Goal: Find specific page/section: Find specific page/section

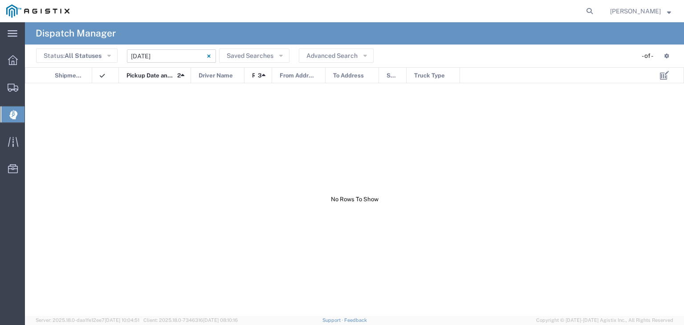
click at [171, 55] on input "[DATE] - [DATE]" at bounding box center [171, 55] width 89 height 13
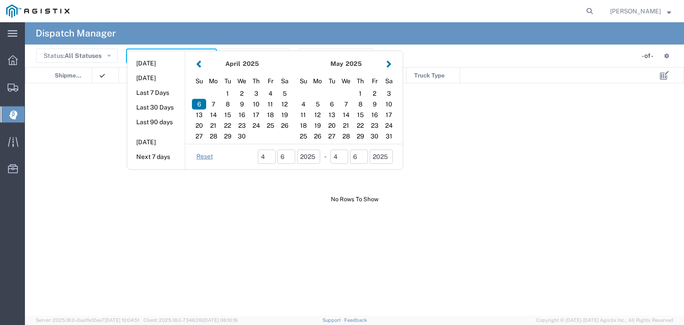
click at [387, 63] on button "button" at bounding box center [388, 64] width 9 height 12
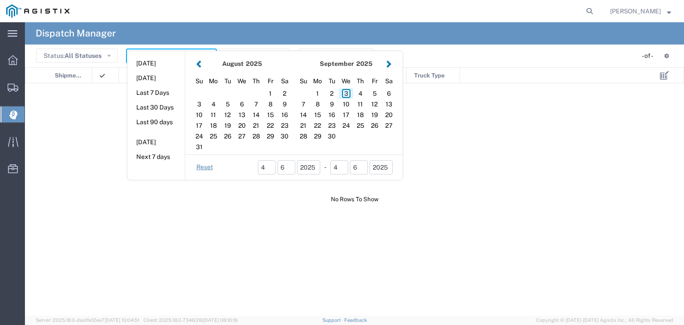
click at [346, 94] on div "3" at bounding box center [346, 93] width 14 height 11
type input "[DATE]"
type input "[DATE] - [DATE]"
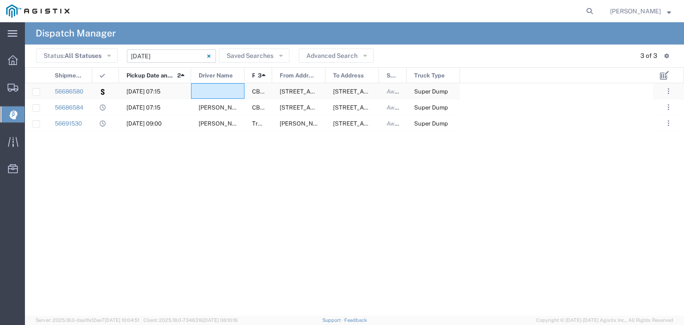
click at [222, 91] on div at bounding box center [217, 91] width 53 height 16
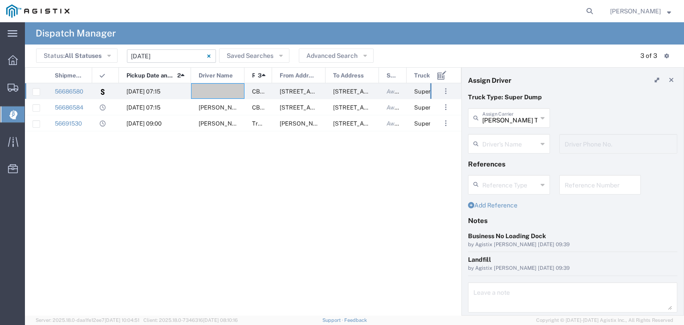
click at [183, 57] on input "[DATE] - [DATE]" at bounding box center [171, 55] width 89 height 13
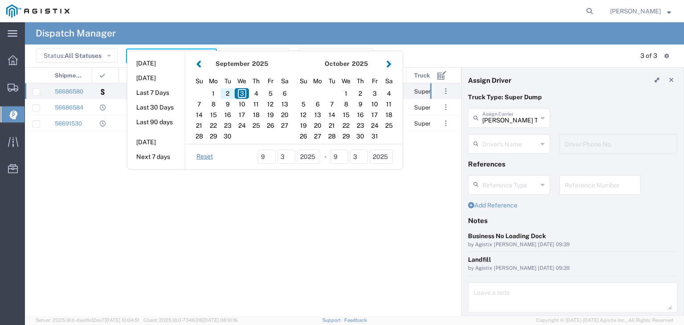
click at [228, 95] on div "2" at bounding box center [227, 93] width 14 height 11
type input "[DATE]"
type input "[DATE] - [DATE]"
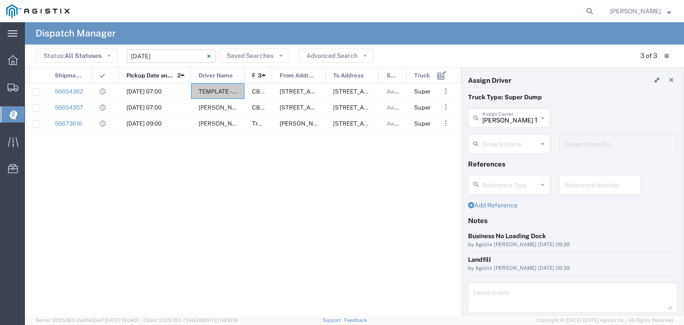
click at [175, 57] on input "[DATE] - [DATE]" at bounding box center [171, 55] width 89 height 13
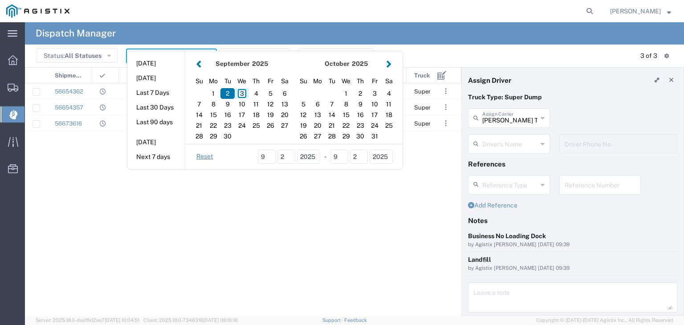
click at [241, 92] on div "3" at bounding box center [242, 93] width 14 height 11
type input "[DATE]"
type input "[DATE] - [DATE]"
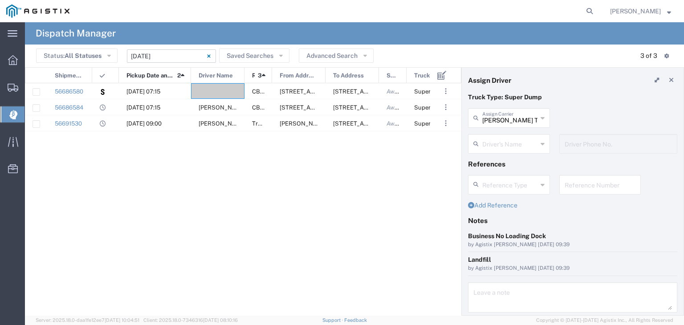
click at [178, 53] on input "[DATE] - [DATE]" at bounding box center [171, 55] width 89 height 13
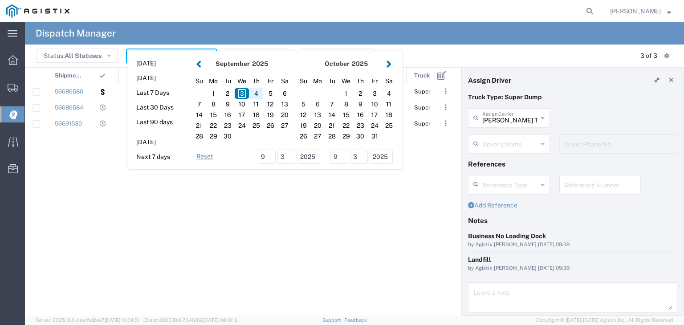
click at [255, 94] on div "4" at bounding box center [256, 93] width 14 height 11
type input "[DATE]"
type input "[DATE] - [DATE]"
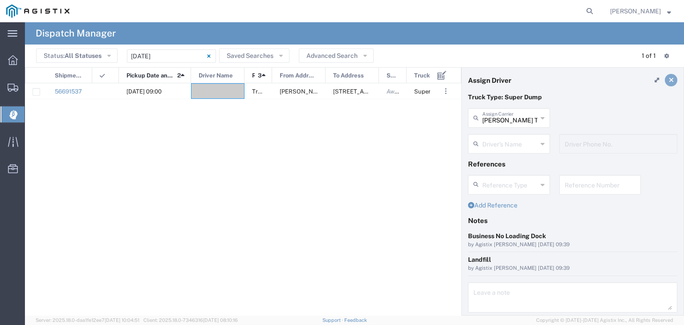
click at [667, 82] on link at bounding box center [671, 80] width 12 height 12
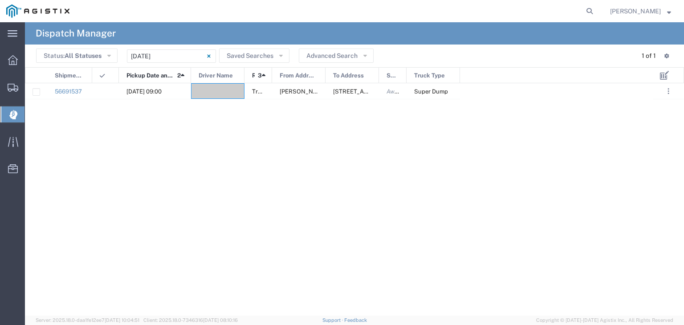
click at [12, 113] on icon at bounding box center [13, 114] width 8 height 9
click at [12, 90] on icon at bounding box center [13, 88] width 11 height 8
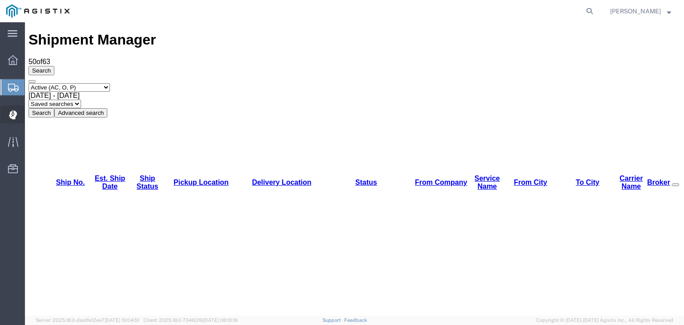
click at [16, 116] on icon at bounding box center [13, 114] width 8 height 9
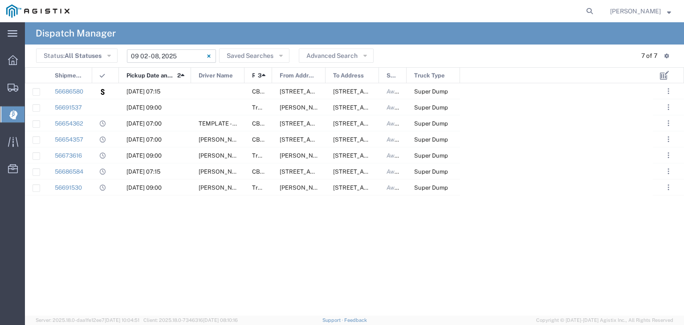
click at [171, 51] on input "[DATE] - [DATE]" at bounding box center [171, 55] width 89 height 13
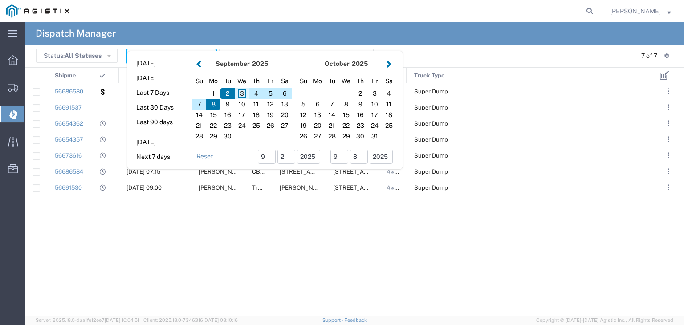
click at [244, 91] on div "3" at bounding box center [242, 93] width 14 height 11
type input "[DATE]"
type input "[DATE] - [DATE]"
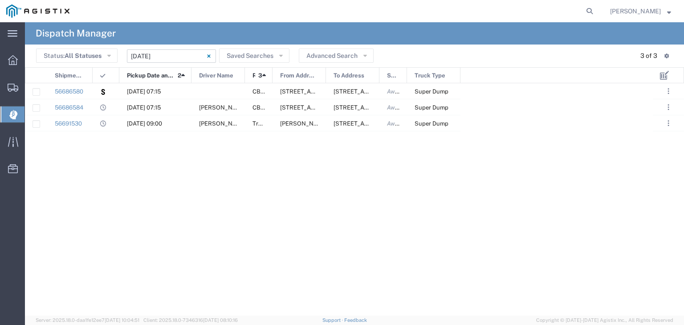
click at [93, 76] on div at bounding box center [93, 76] width 4 height 16
